Goal: Information Seeking & Learning: Learn about a topic

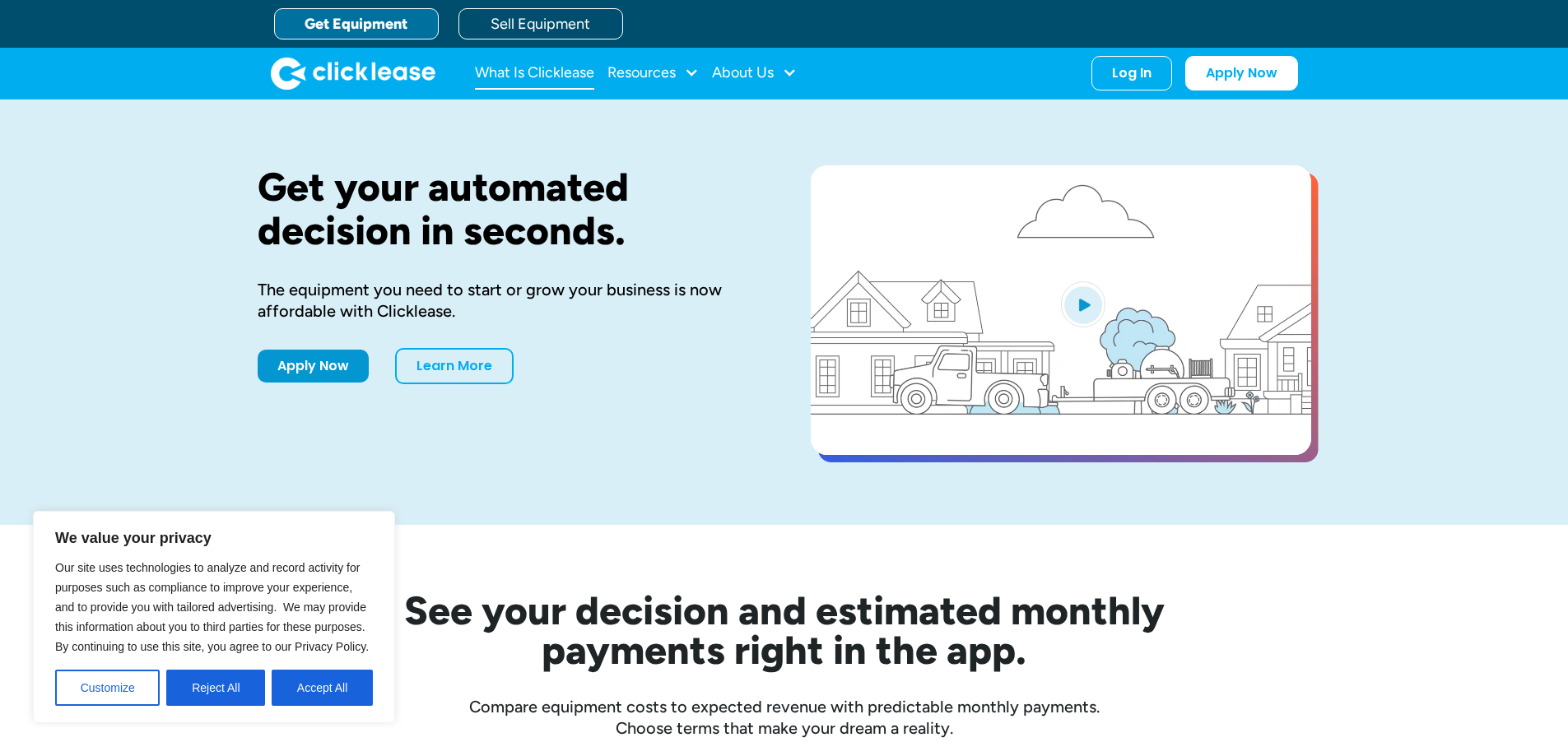
click at [557, 71] on link "What Is Clicklease" at bounding box center [535, 74] width 120 height 33
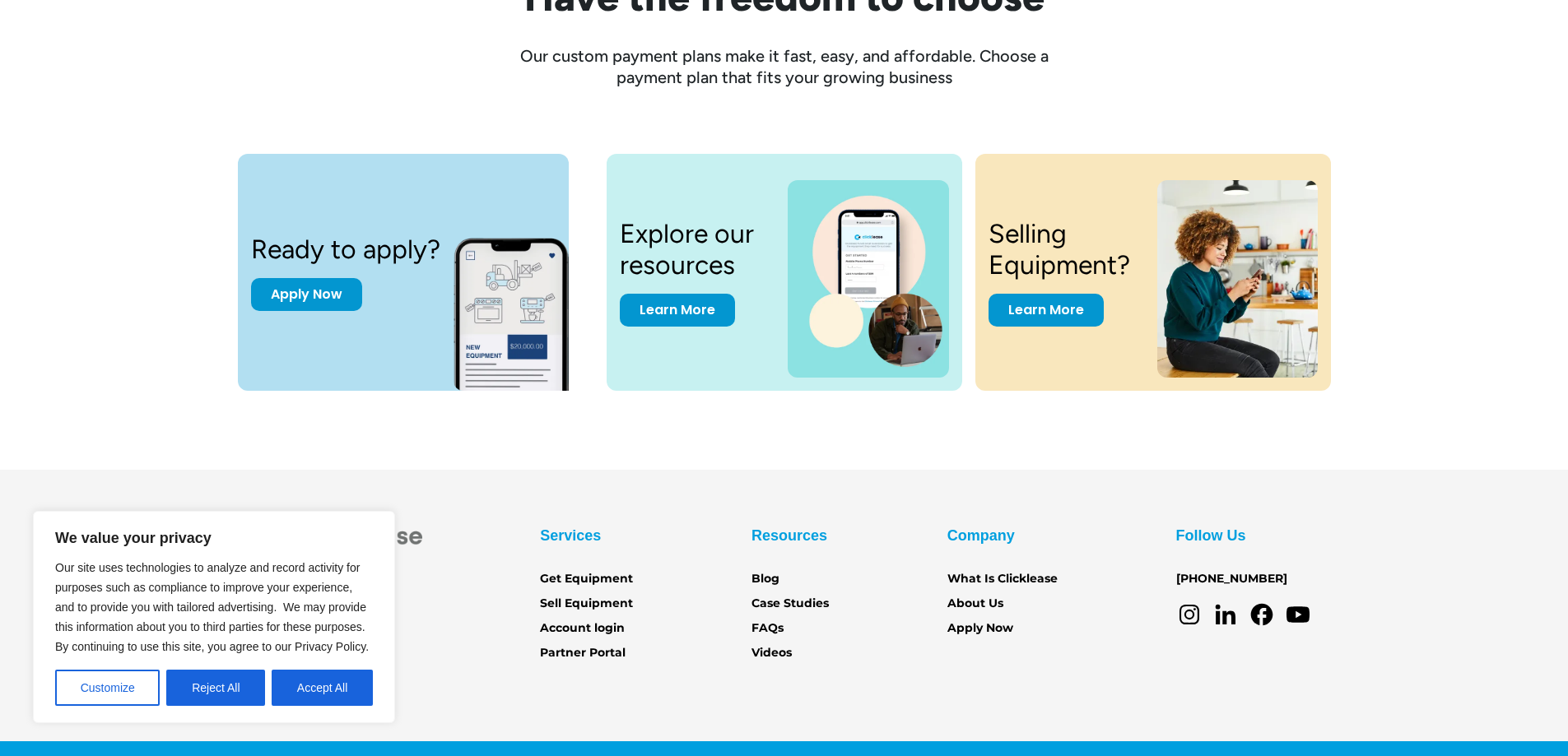
scroll to position [2219, 0]
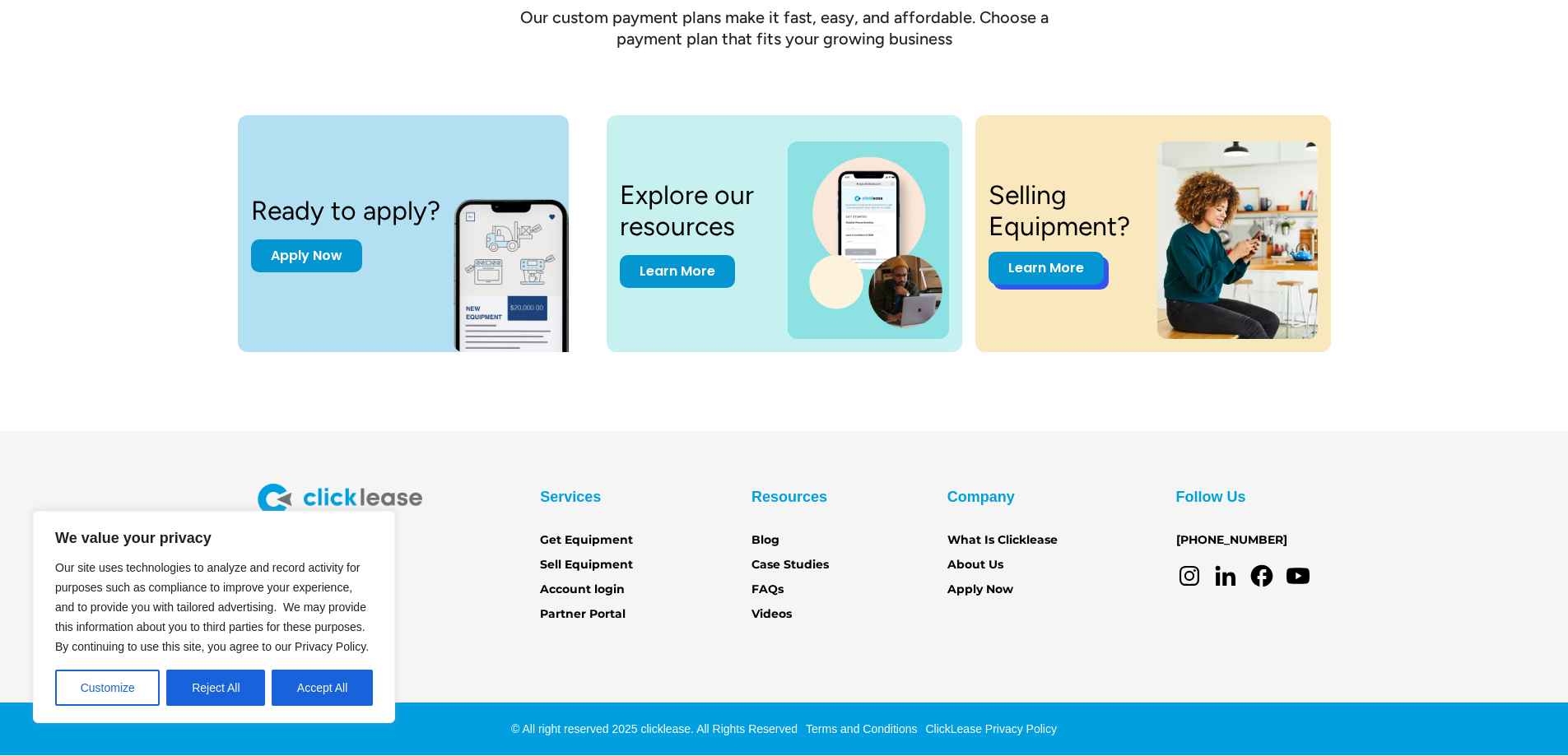
click at [1046, 262] on link "Learn More" at bounding box center [1046, 268] width 115 height 33
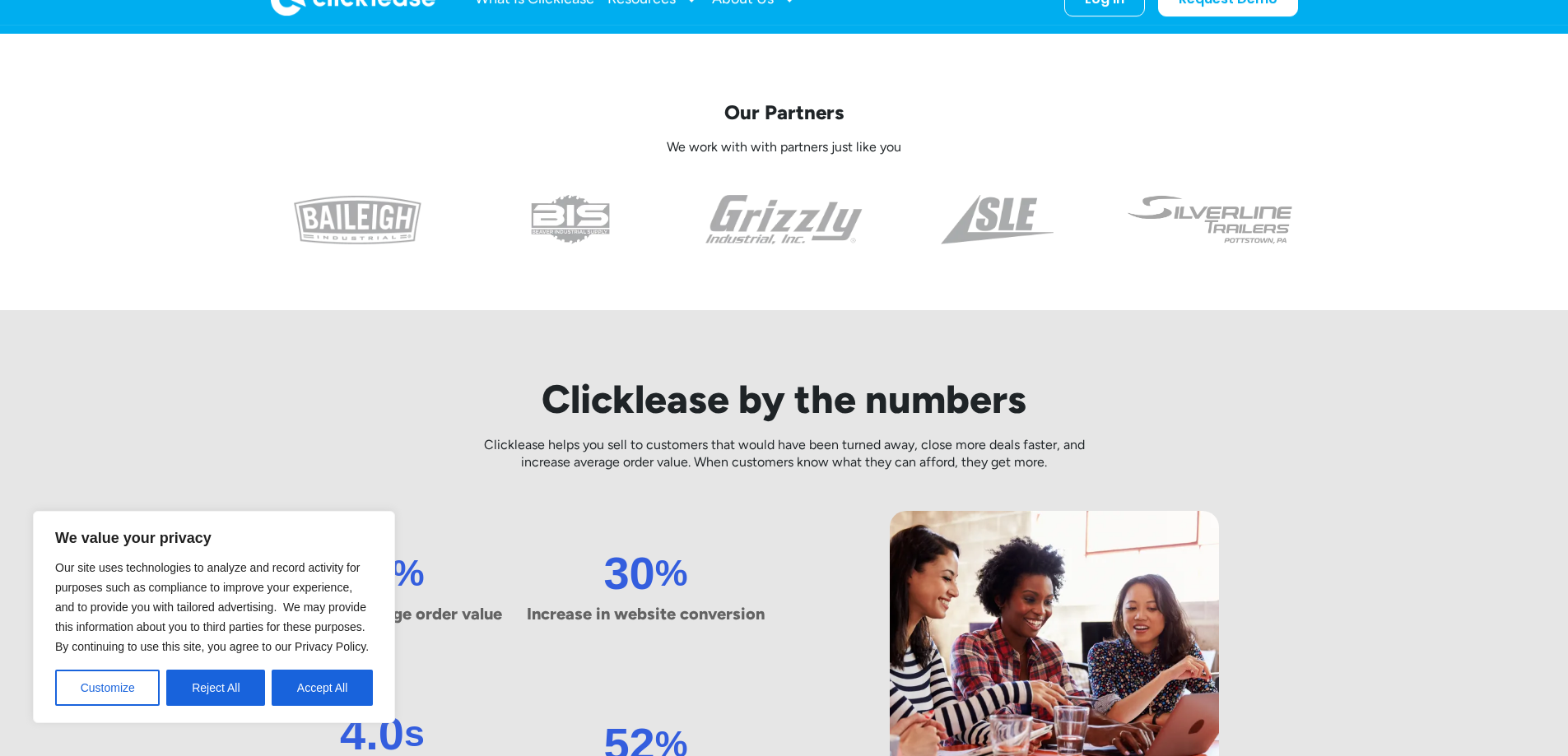
scroll to position [658, 0]
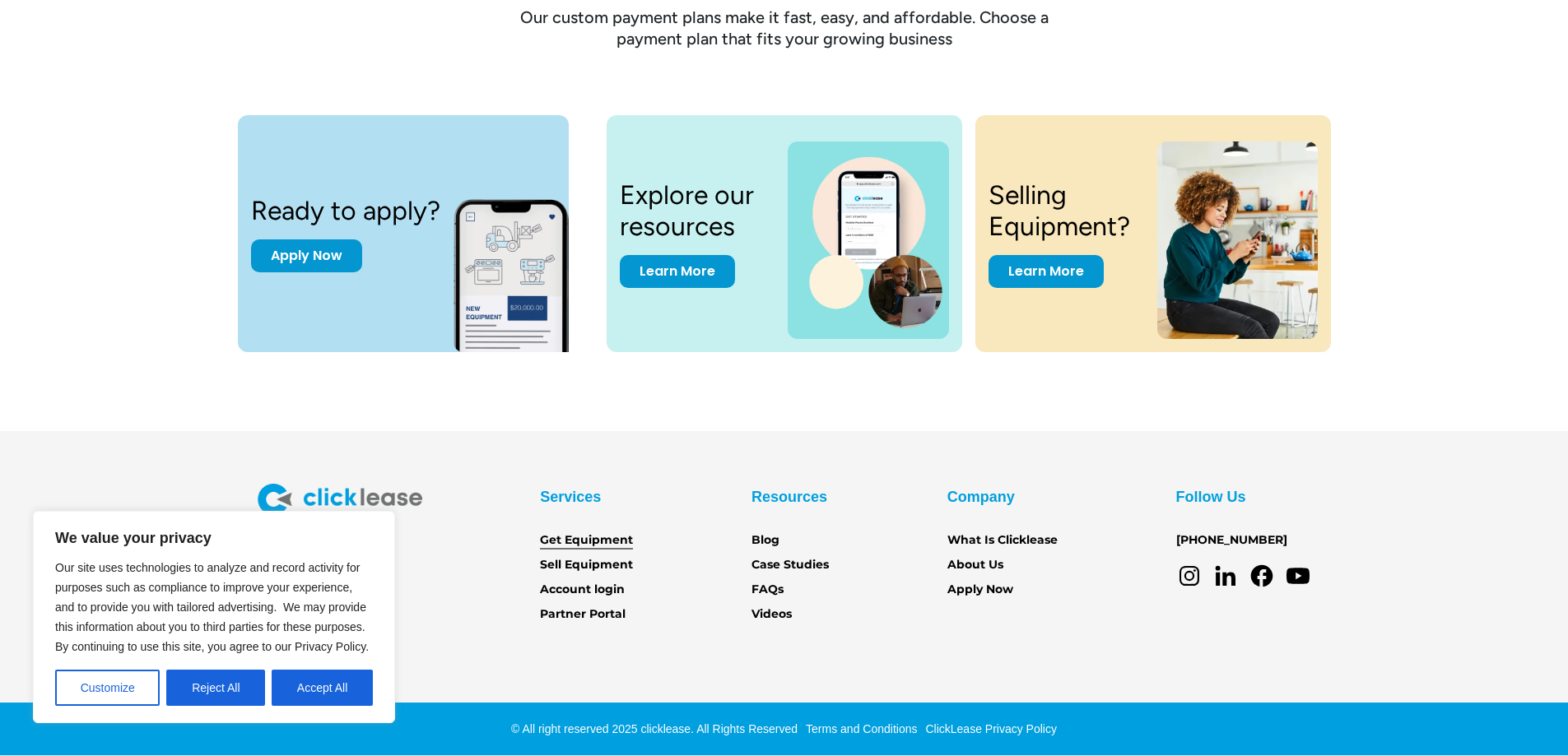
click at [573, 539] on link "Get Equipment" at bounding box center [586, 540] width 93 height 18
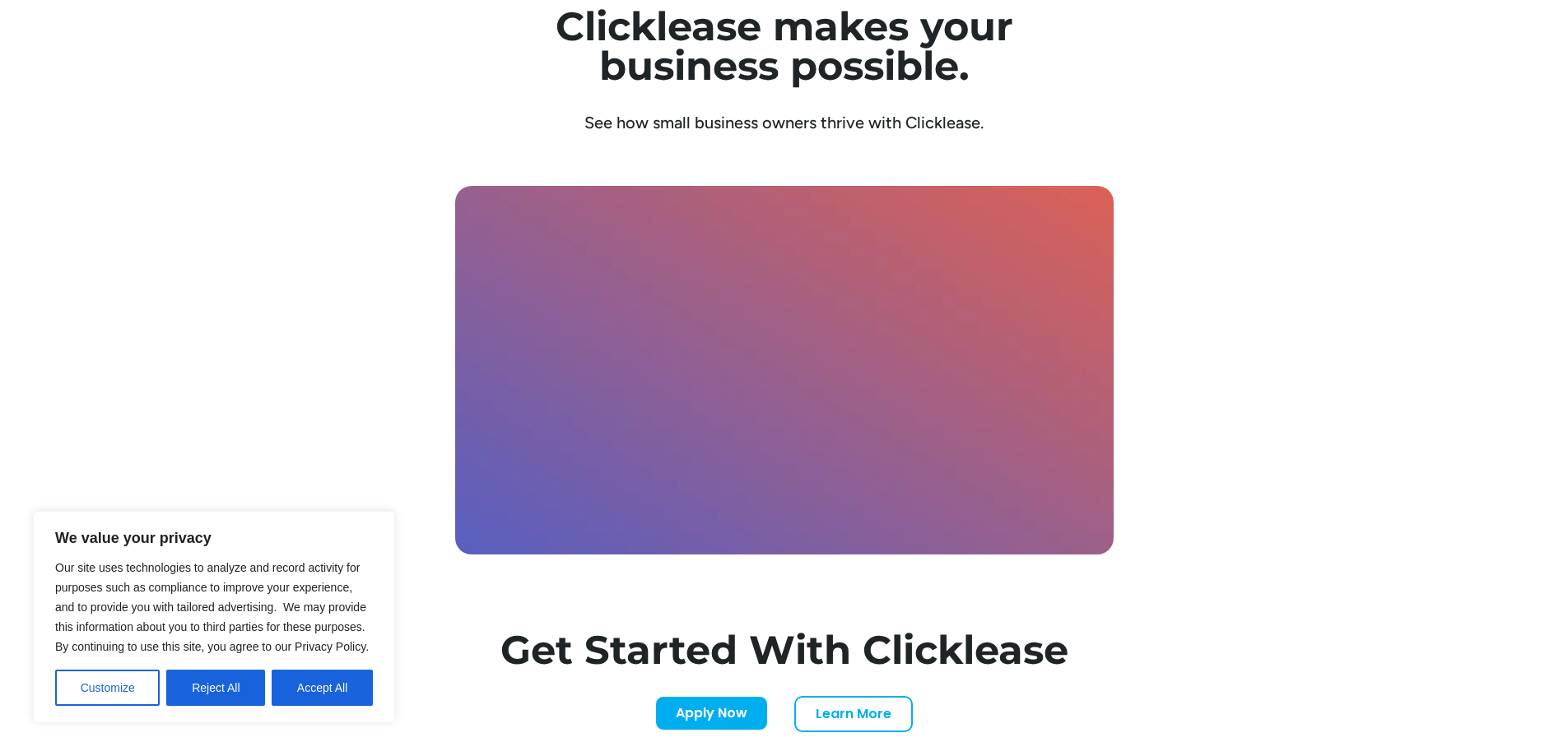
scroll to position [4690, 0]
